Goal: Navigation & Orientation: Find specific page/section

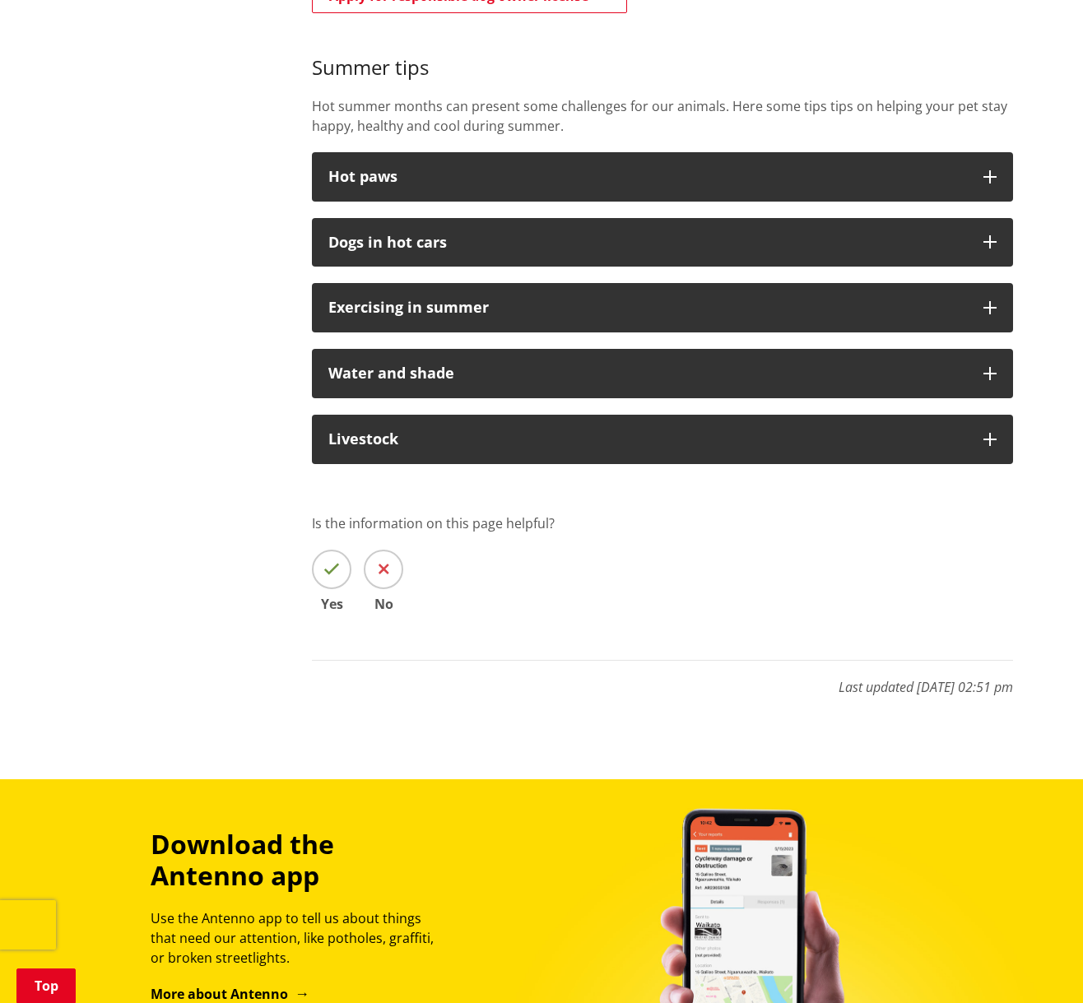
scroll to position [902, 0]
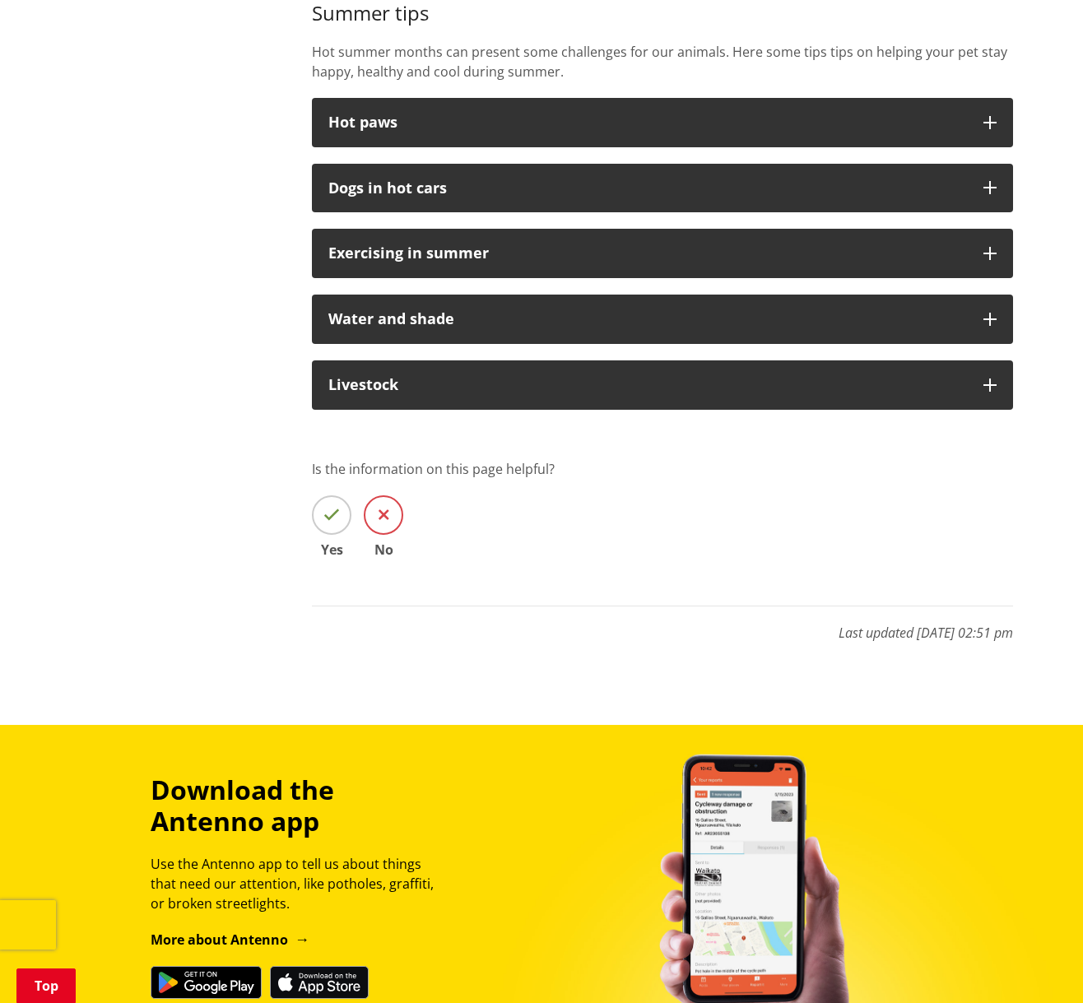
click at [384, 512] on icon at bounding box center [383, 515] width 11 height 16
click at [0, 0] on input "No" at bounding box center [0, 0] width 0 height 0
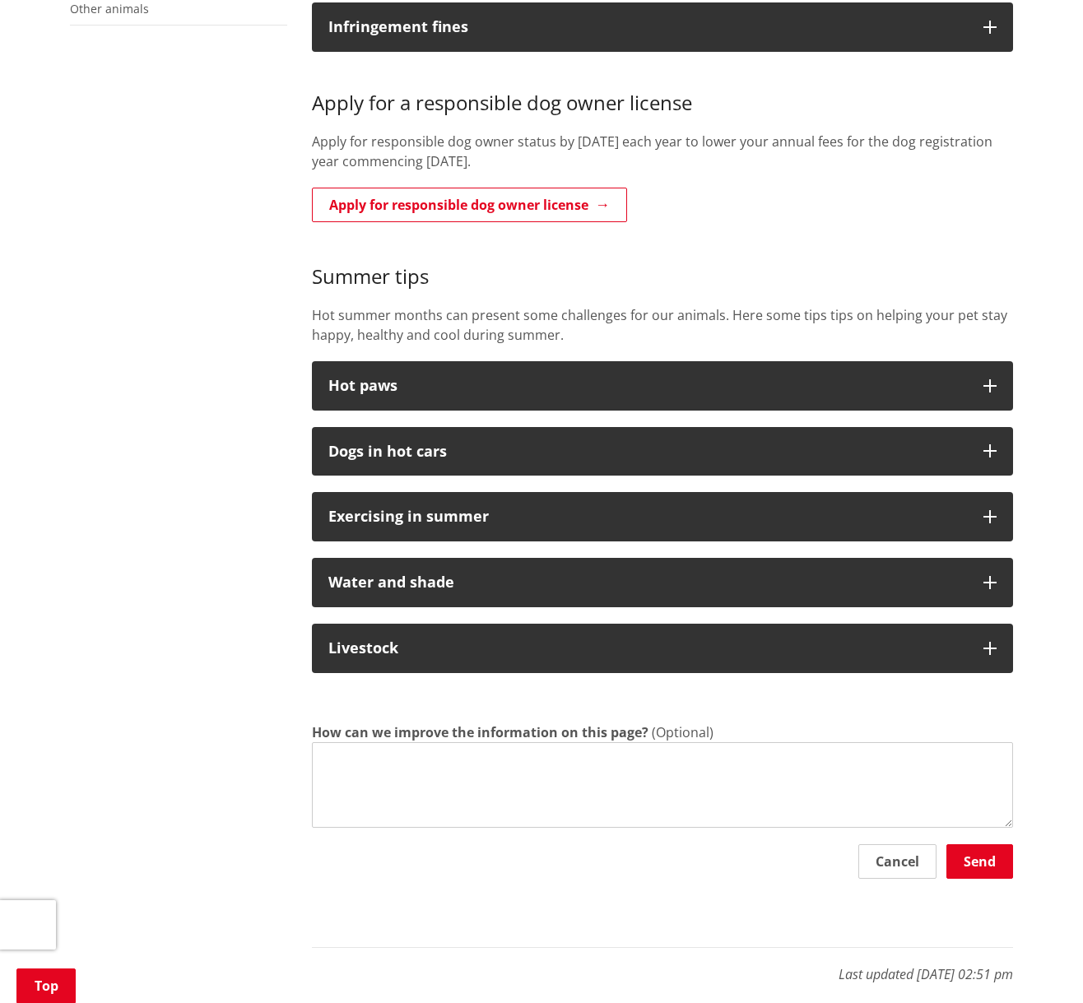
scroll to position [0, 0]
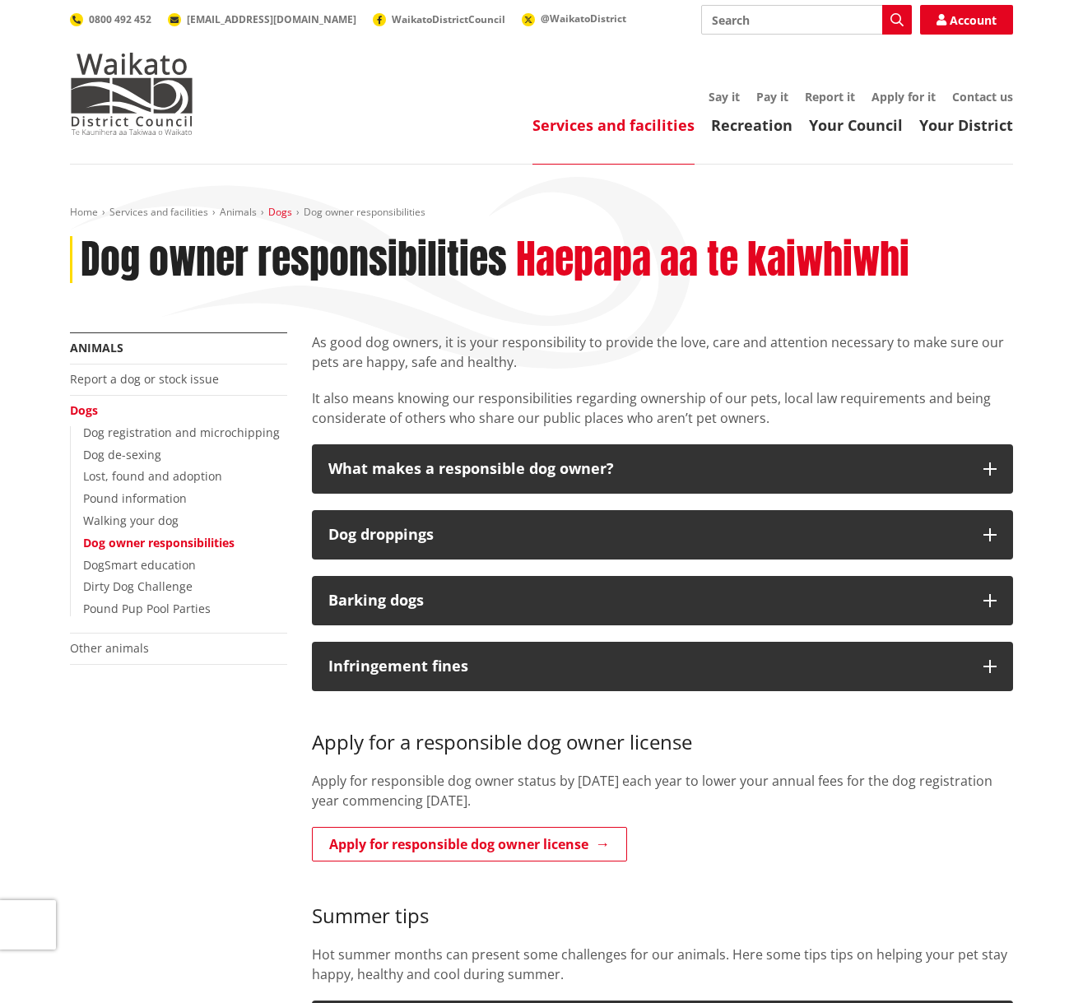
click at [279, 213] on link "Dogs" at bounding box center [280, 212] width 24 height 14
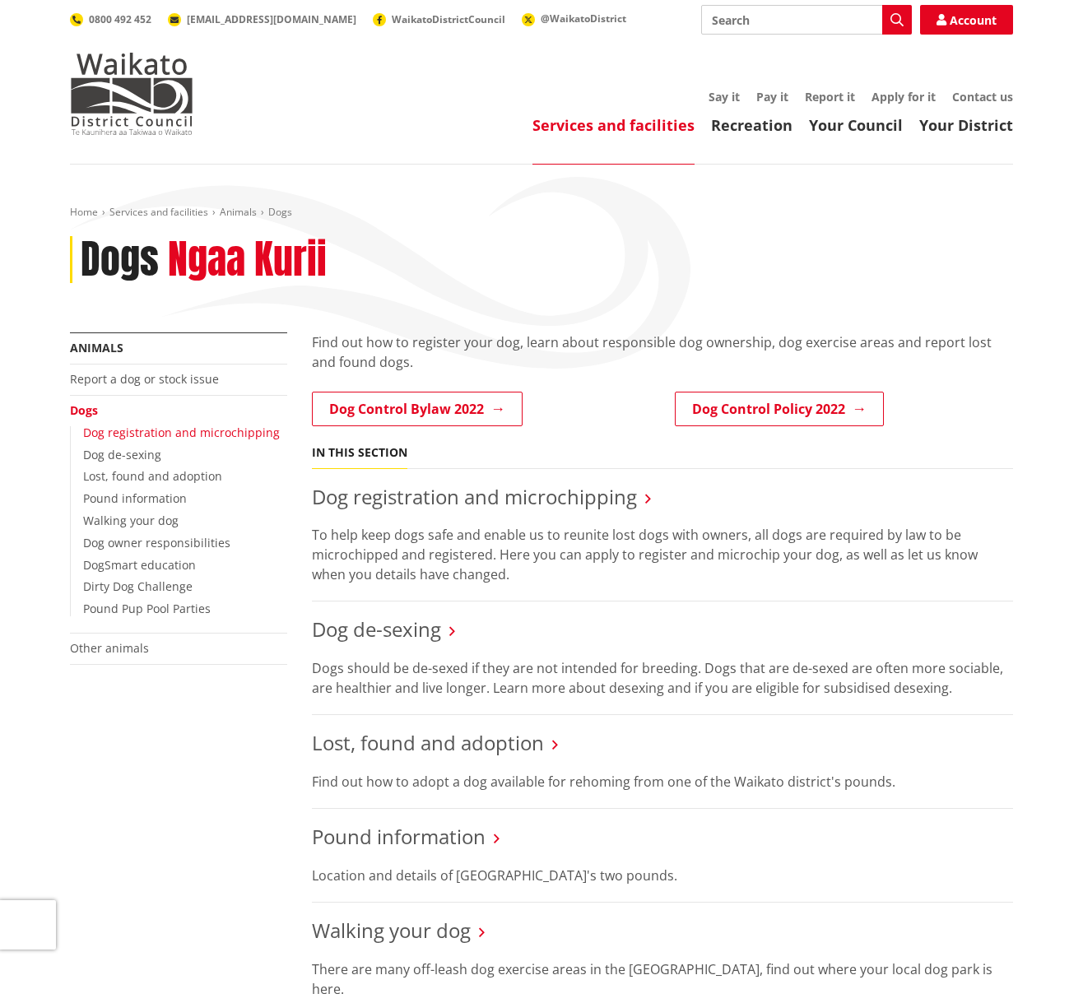
click at [218, 429] on link "Dog registration and microchipping" at bounding box center [181, 432] width 197 height 16
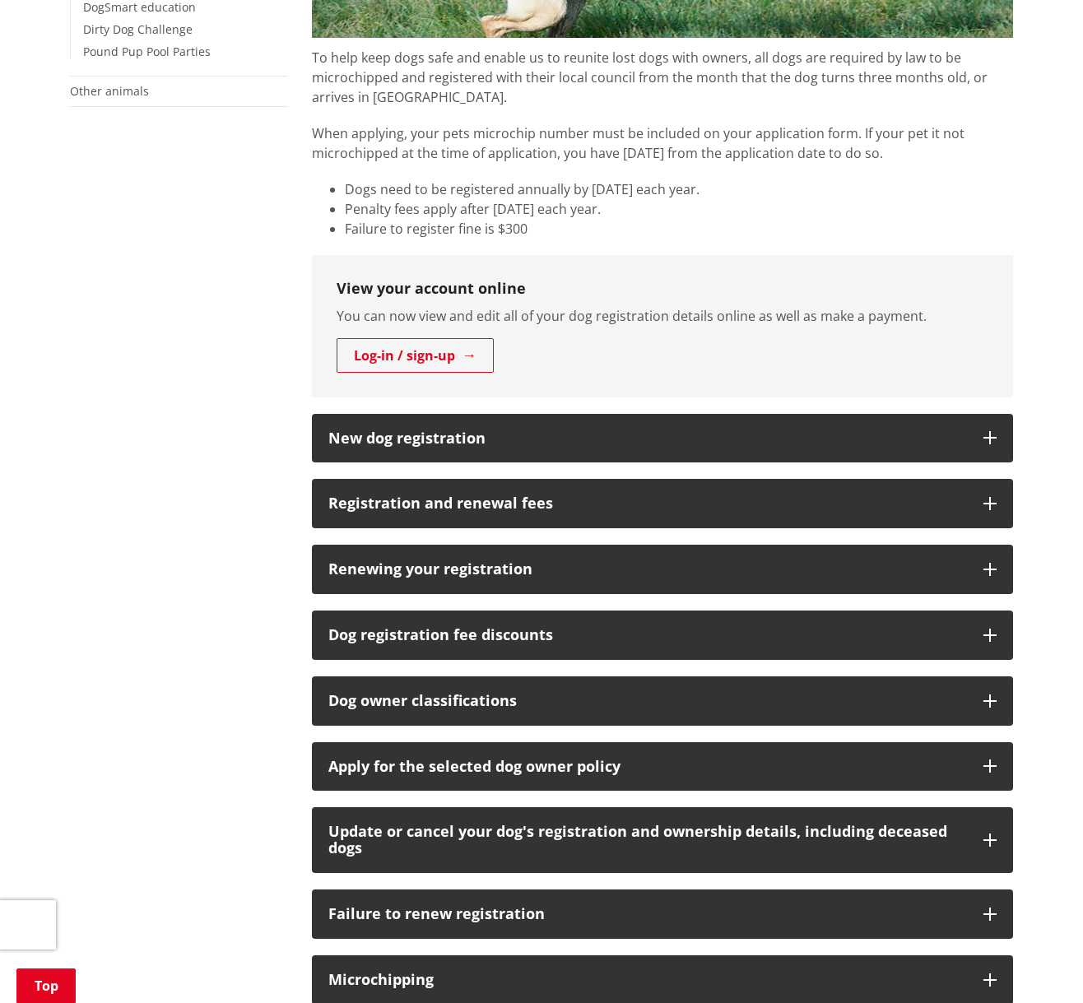
scroll to position [605, 0]
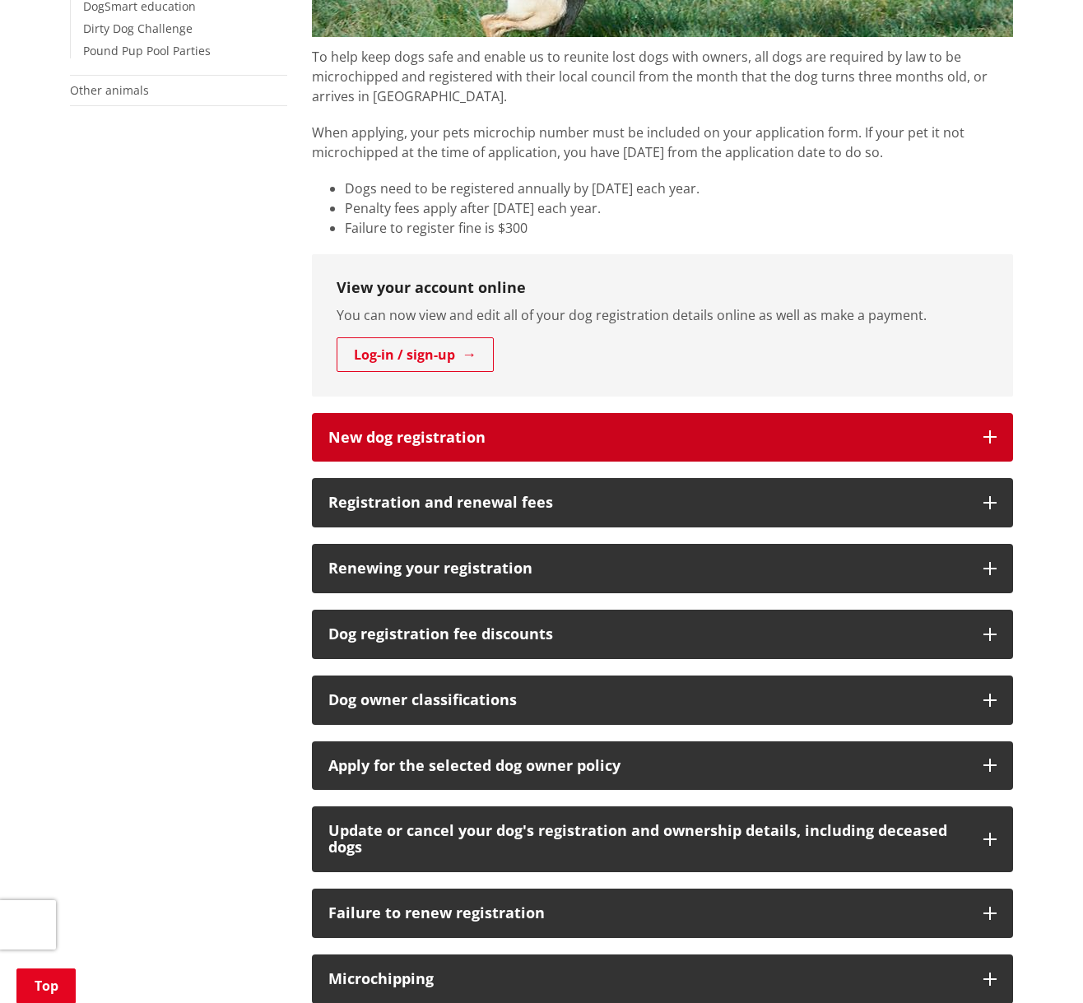
click at [992, 438] on icon "button" at bounding box center [989, 436] width 13 height 13
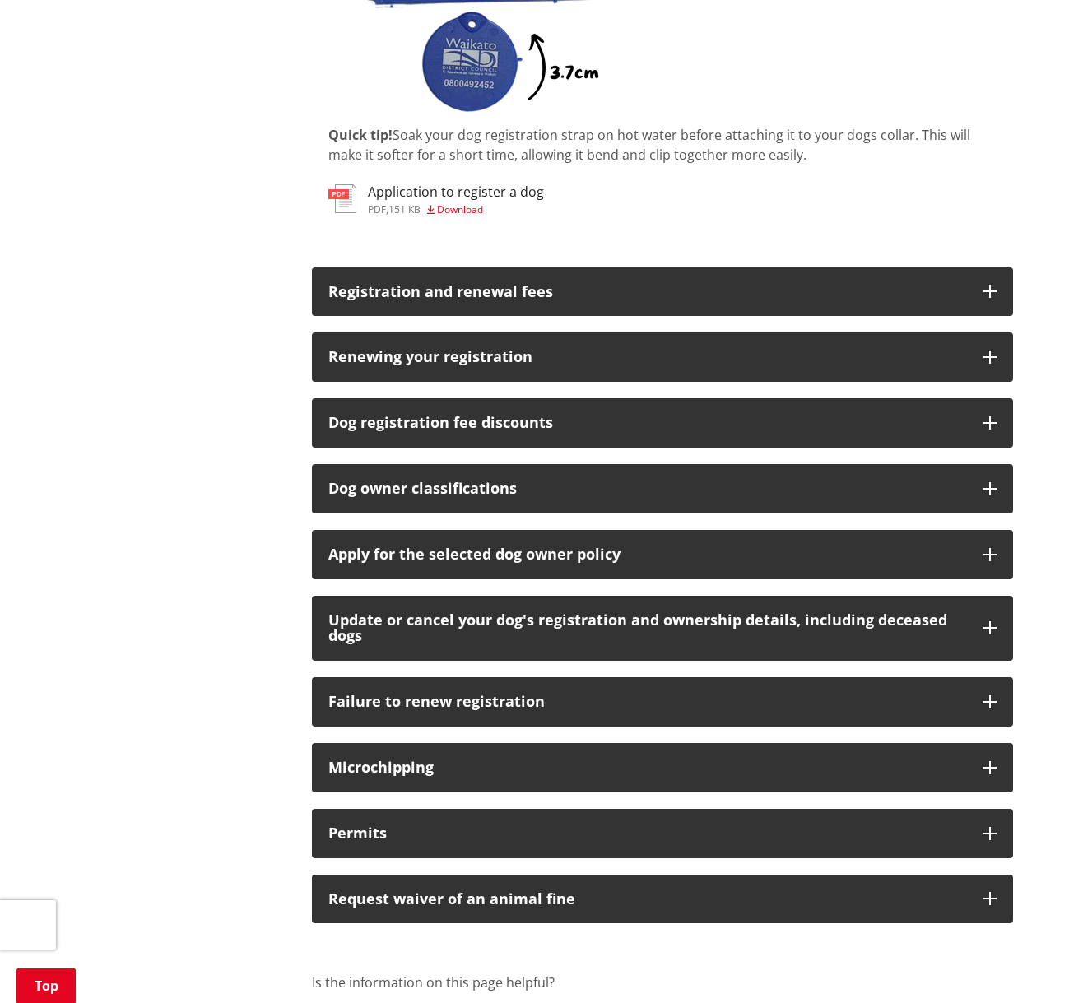
scroll to position [1358, 0]
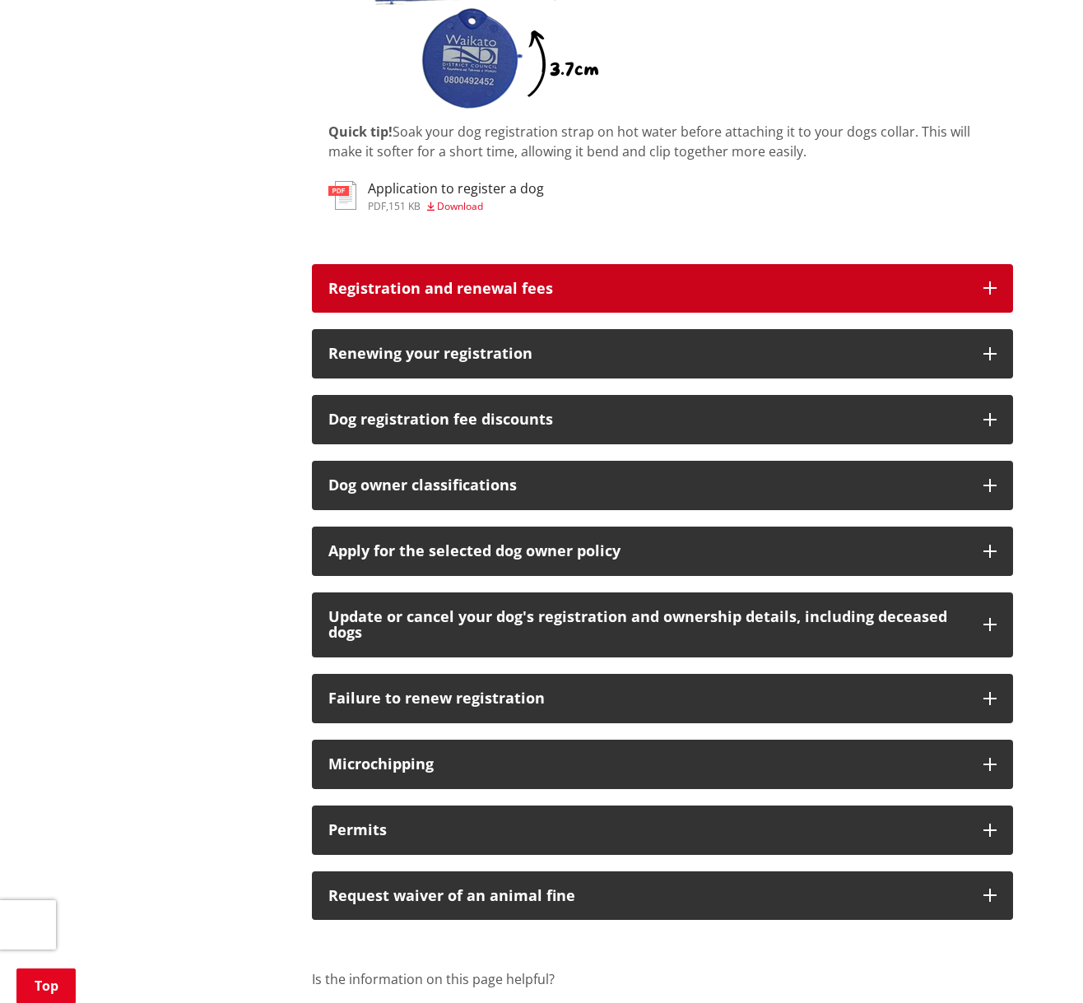
click at [990, 290] on icon "button" at bounding box center [989, 287] width 13 height 13
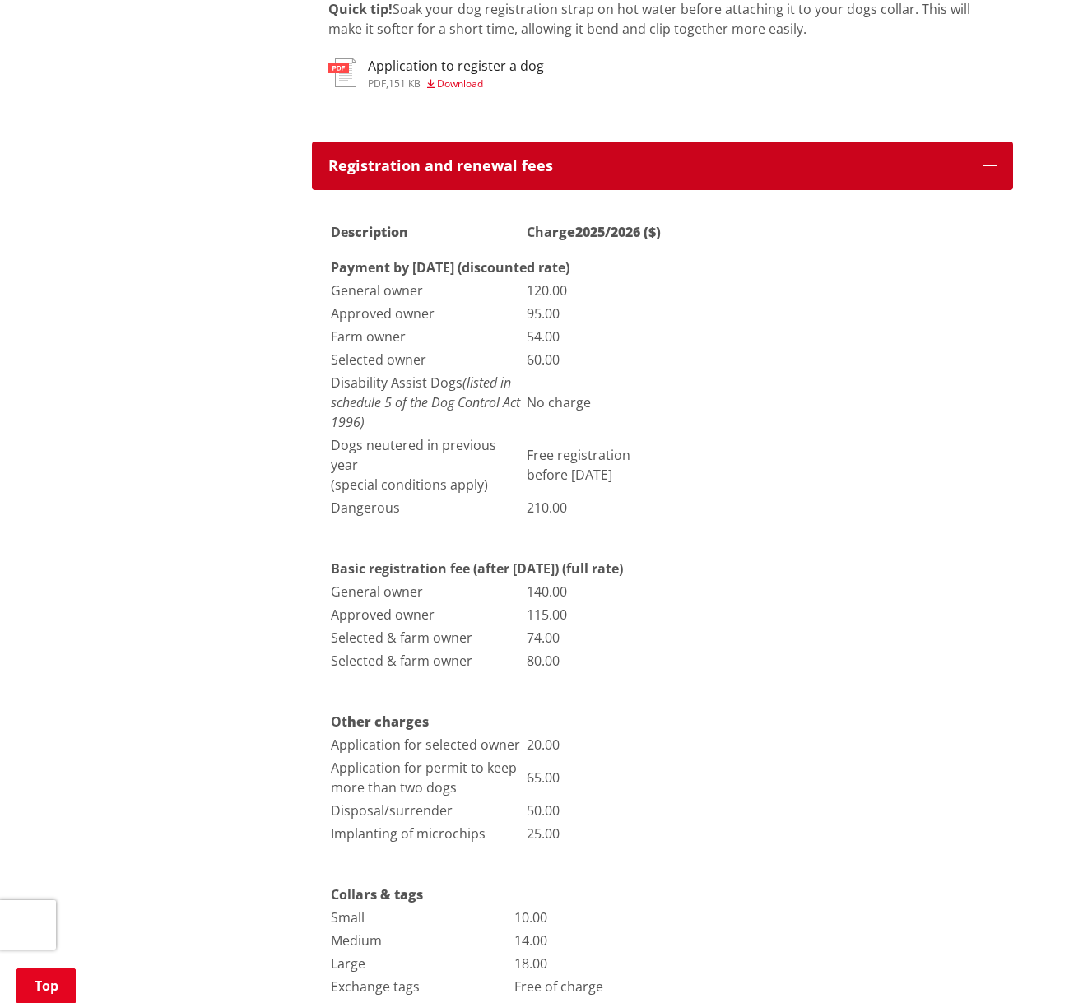
scroll to position [1486, 0]
